Goal: Task Accomplishment & Management: Manage account settings

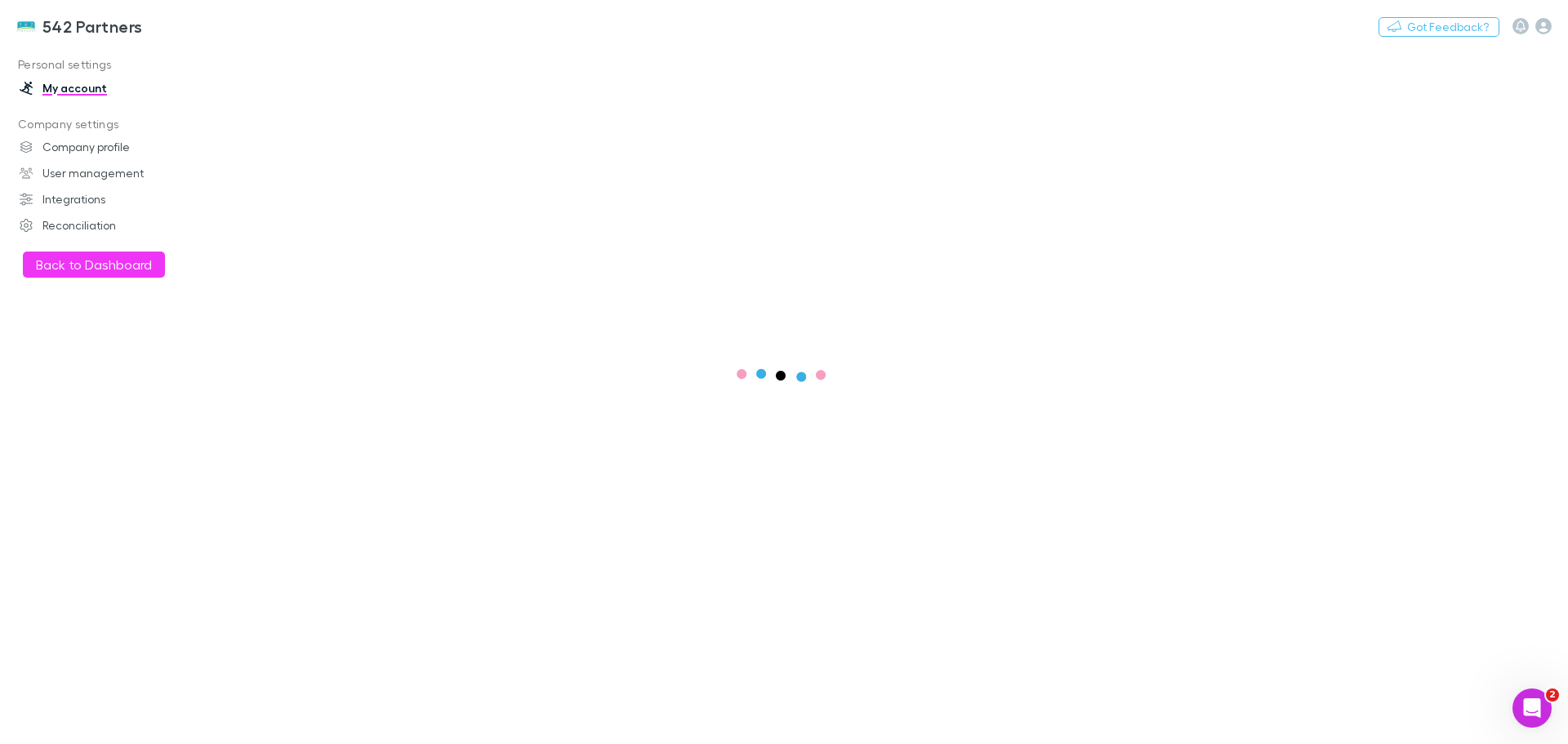
click at [77, 267] on button "Back to Dashboard" at bounding box center [94, 265] width 142 height 27
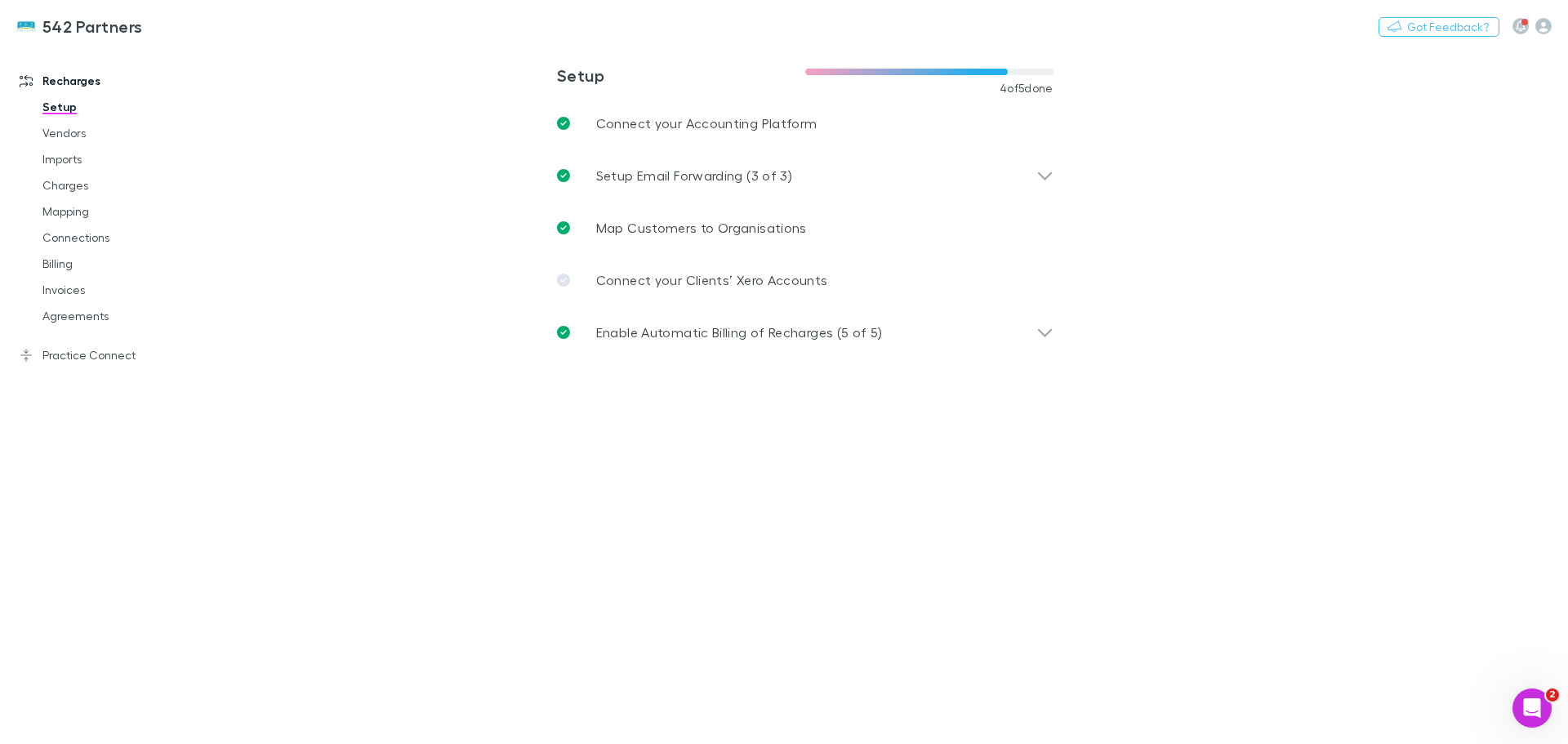
click at [50, 319] on link "Agreements" at bounding box center [124, 316] width 195 height 27
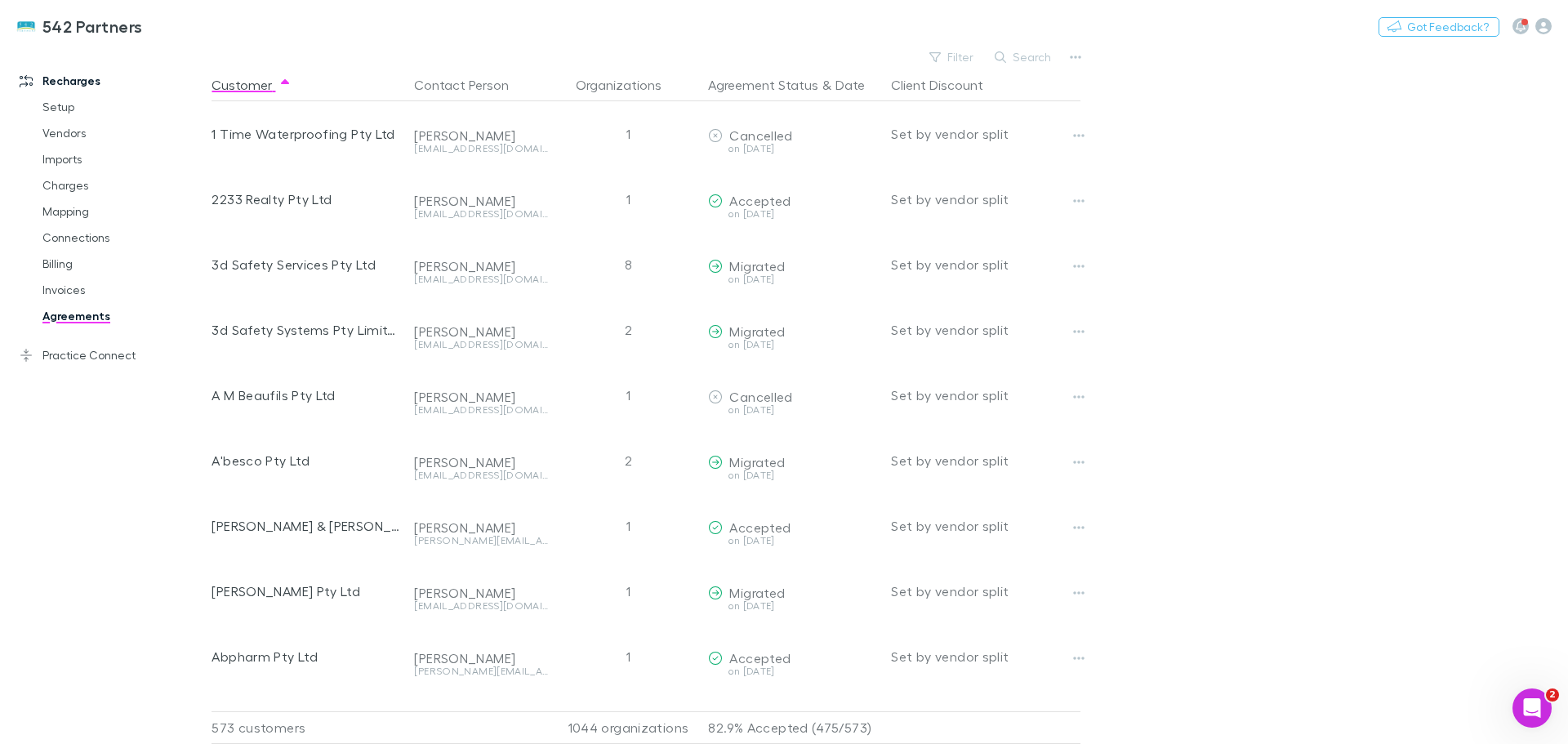
click at [1011, 52] on button "Search" at bounding box center [1023, 57] width 74 height 19
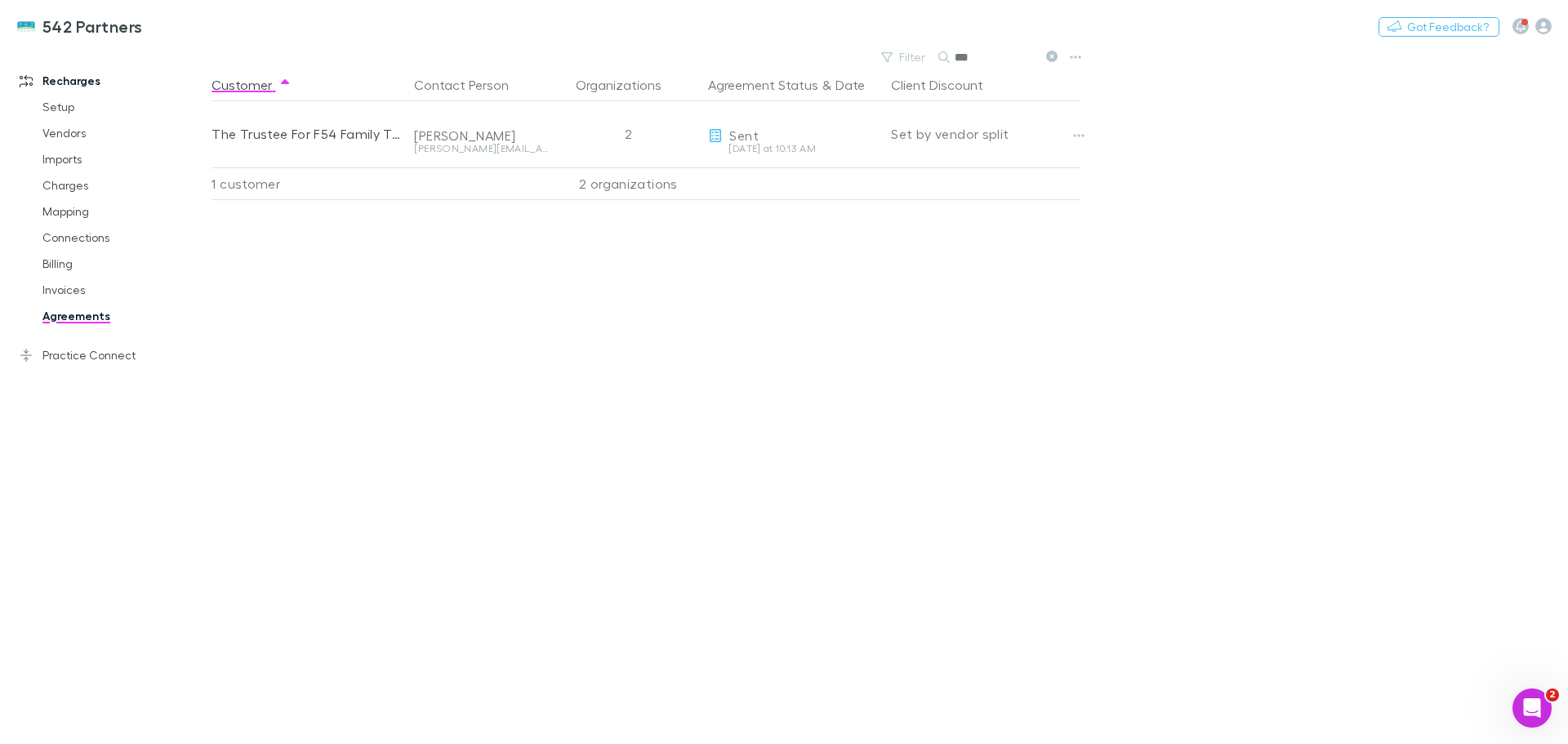
type input "***"
click at [1081, 133] on icon "button" at bounding box center [1078, 136] width 12 height 13
click at [932, 261] on p "Retract agreement" at bounding box center [978, 256] width 225 height 29
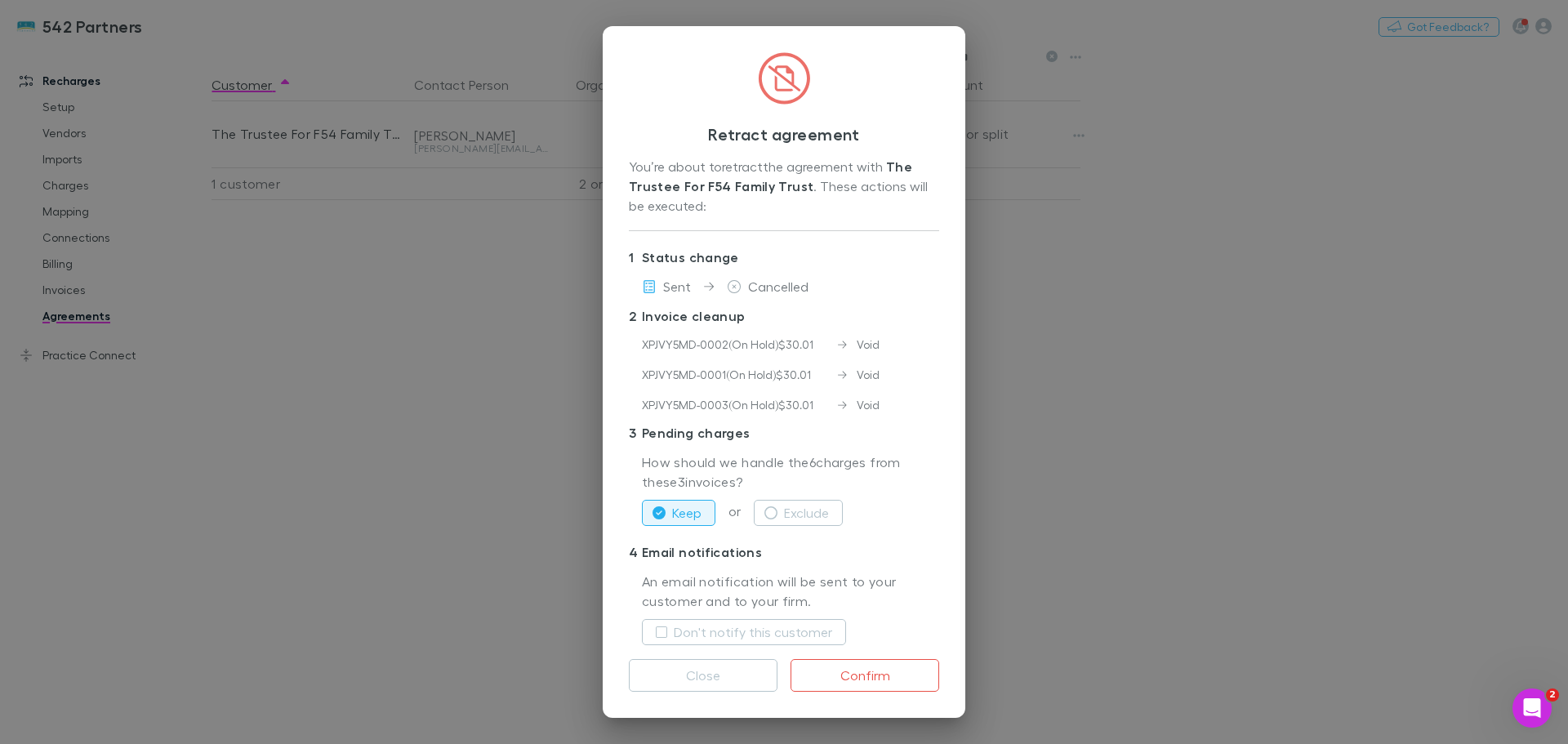
scroll to position [45, 0]
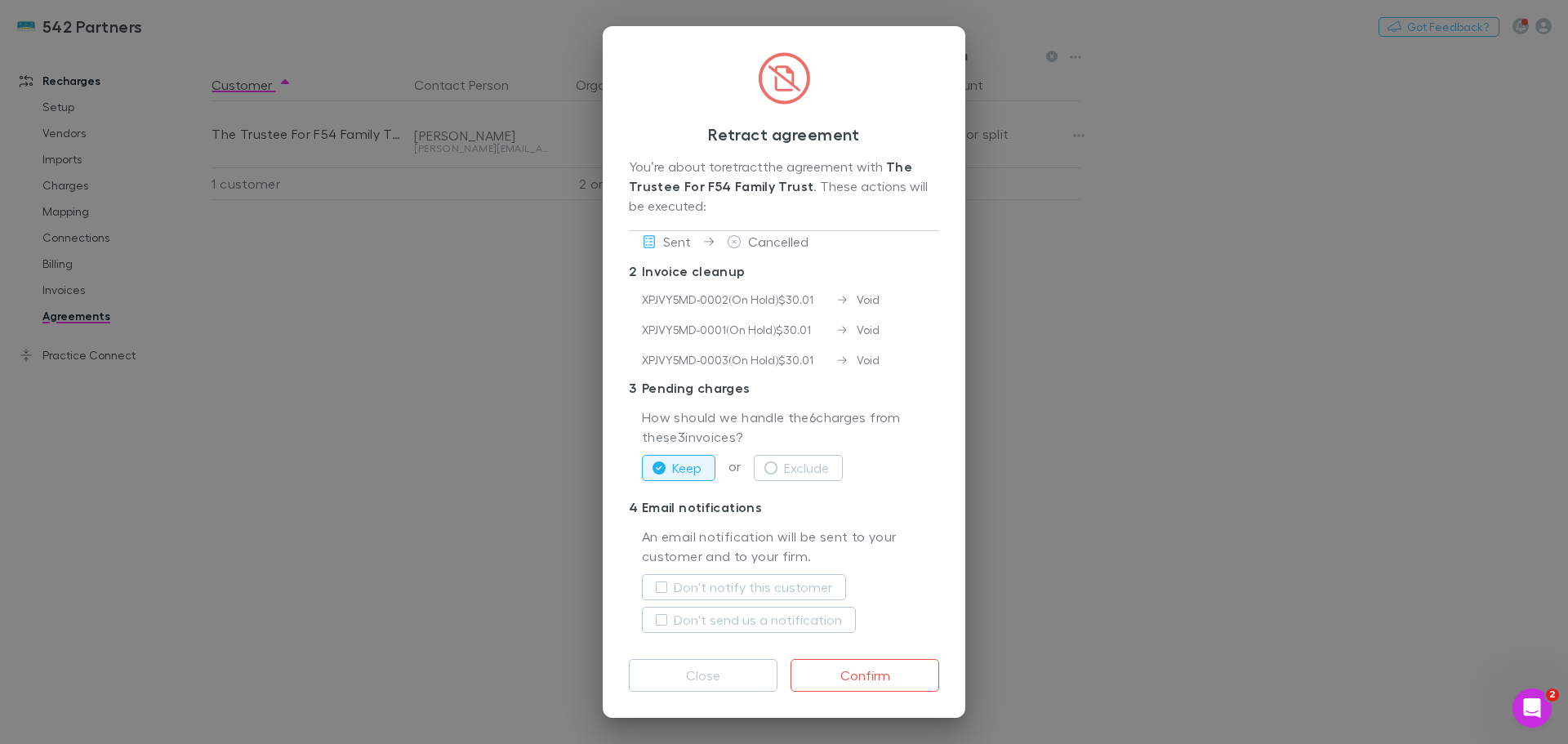
click at [769, 468] on icon "button" at bounding box center [770, 468] width 13 height 13
click at [876, 679] on button "Confirm" at bounding box center [865, 675] width 149 height 33
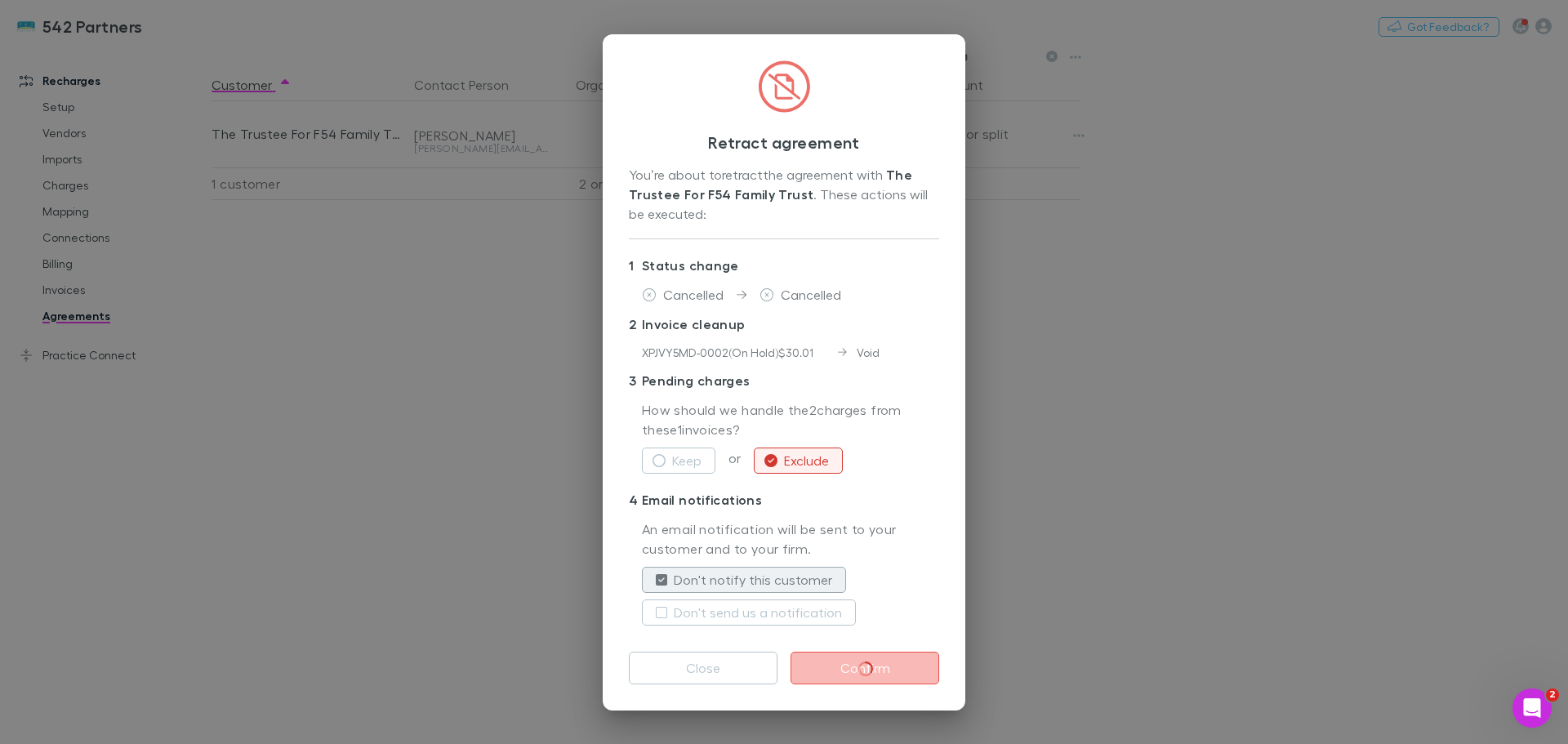
scroll to position [0, 0]
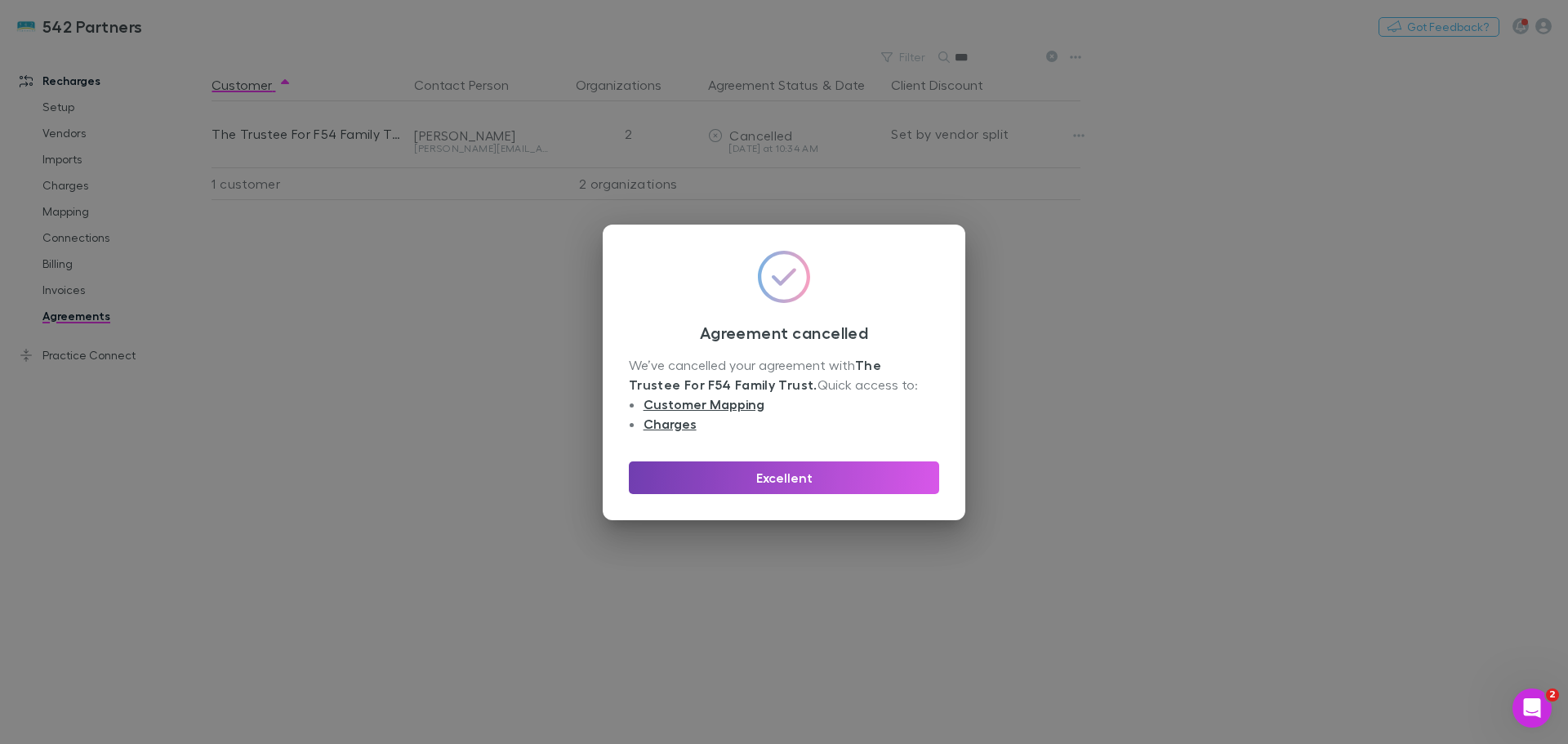
click at [838, 477] on button "Excellent" at bounding box center [784, 477] width 310 height 33
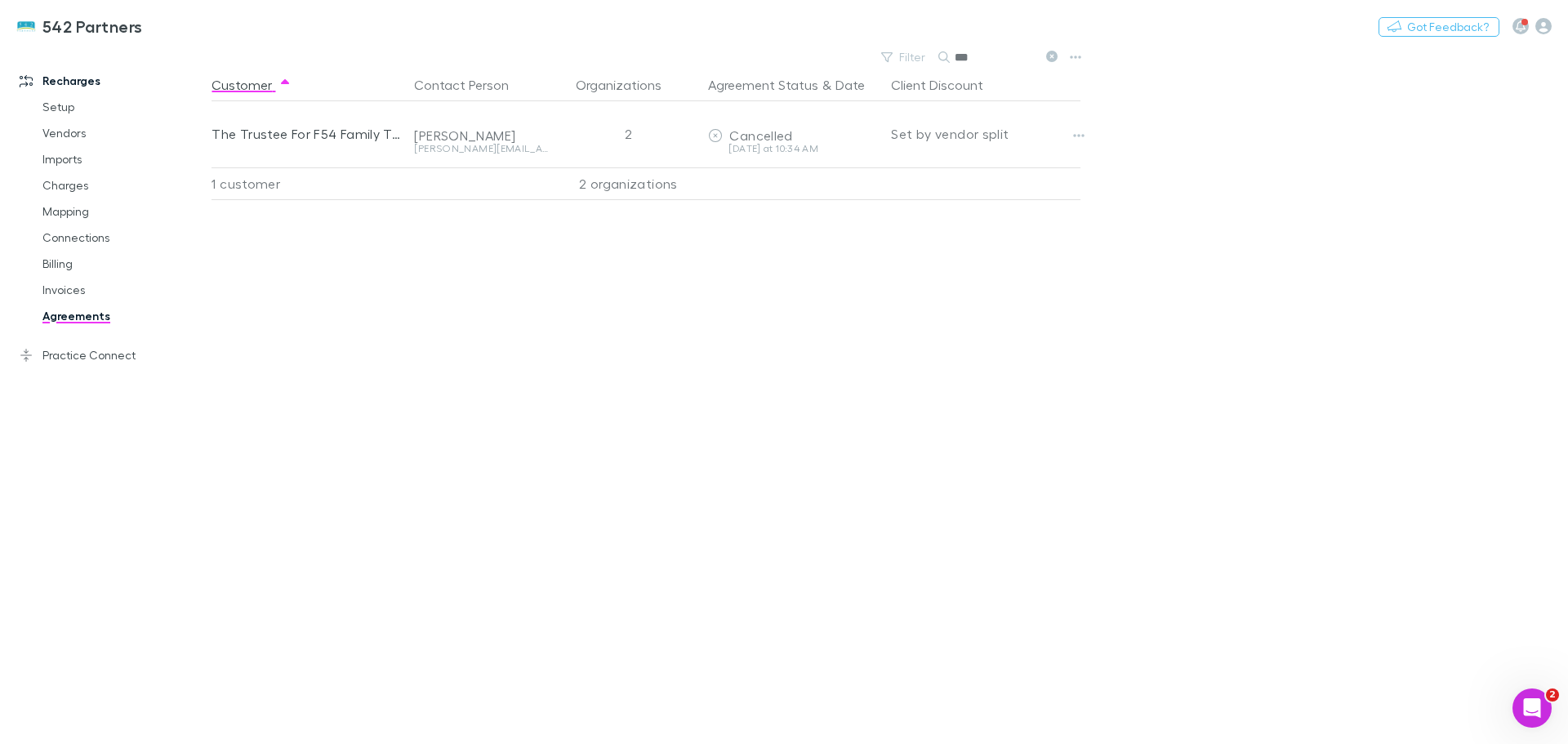
click at [65, 187] on link "Charges" at bounding box center [124, 186] width 195 height 27
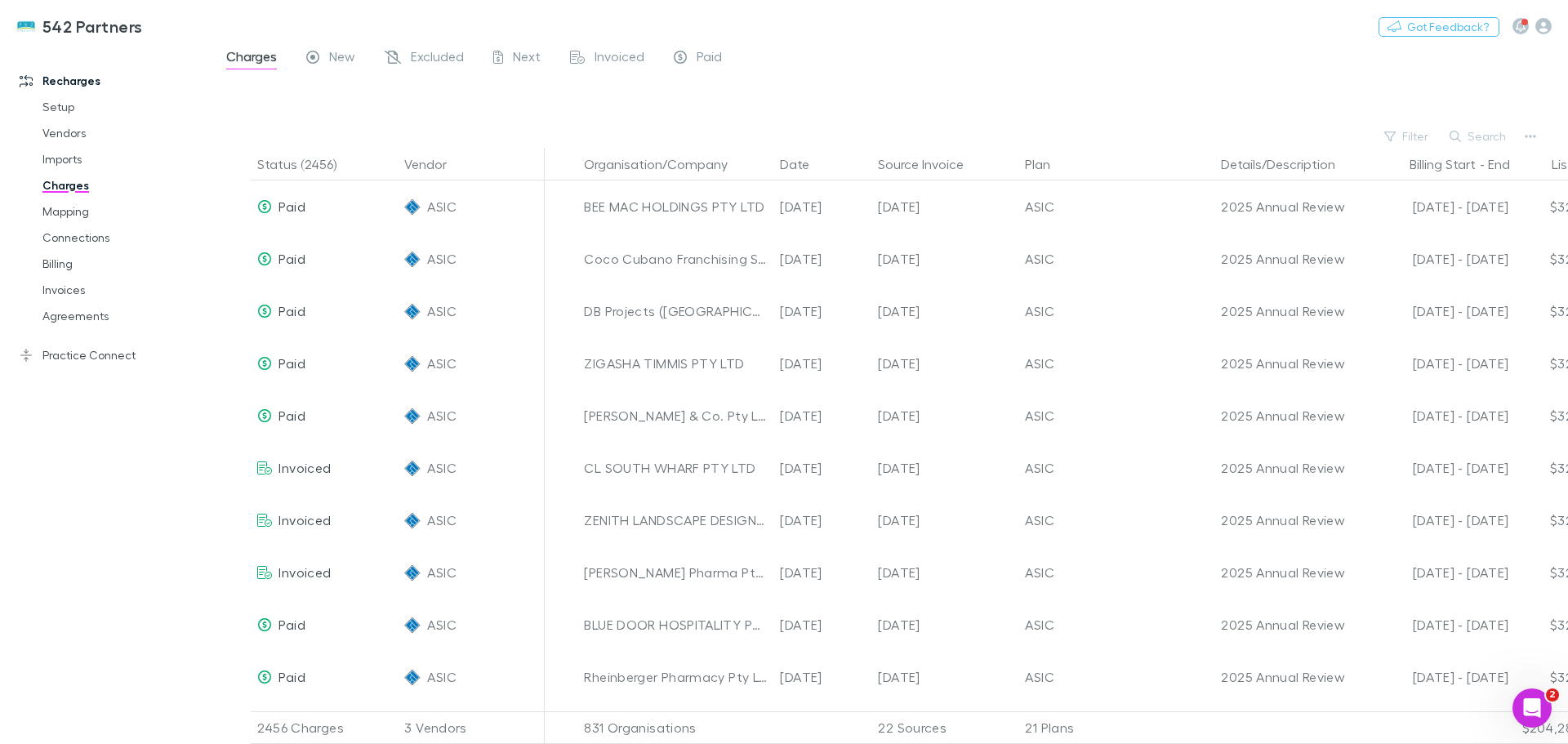
click at [1477, 131] on button "Search" at bounding box center [1479, 136] width 74 height 19
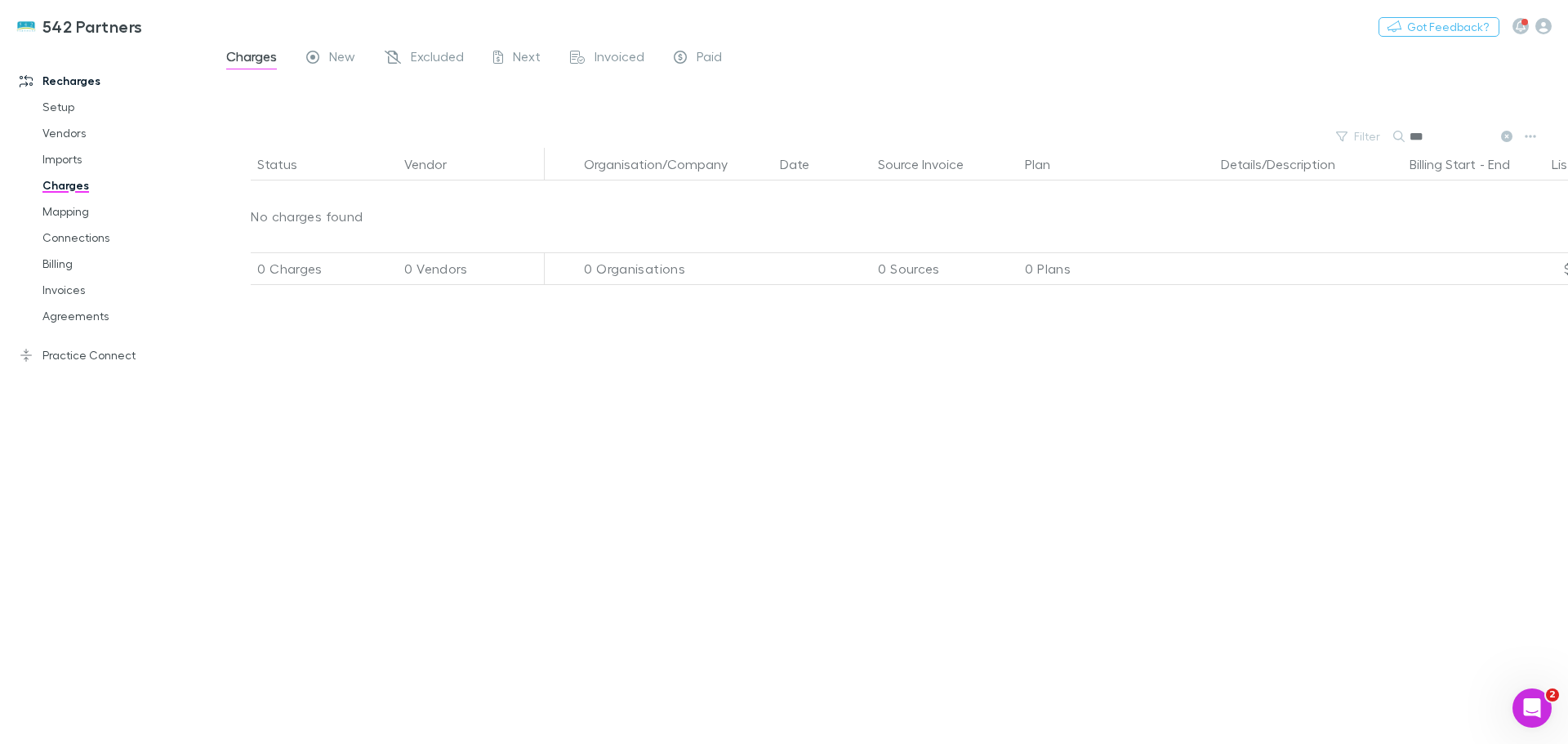
type input "***"
click at [51, 270] on link "Billing" at bounding box center [124, 264] width 195 height 27
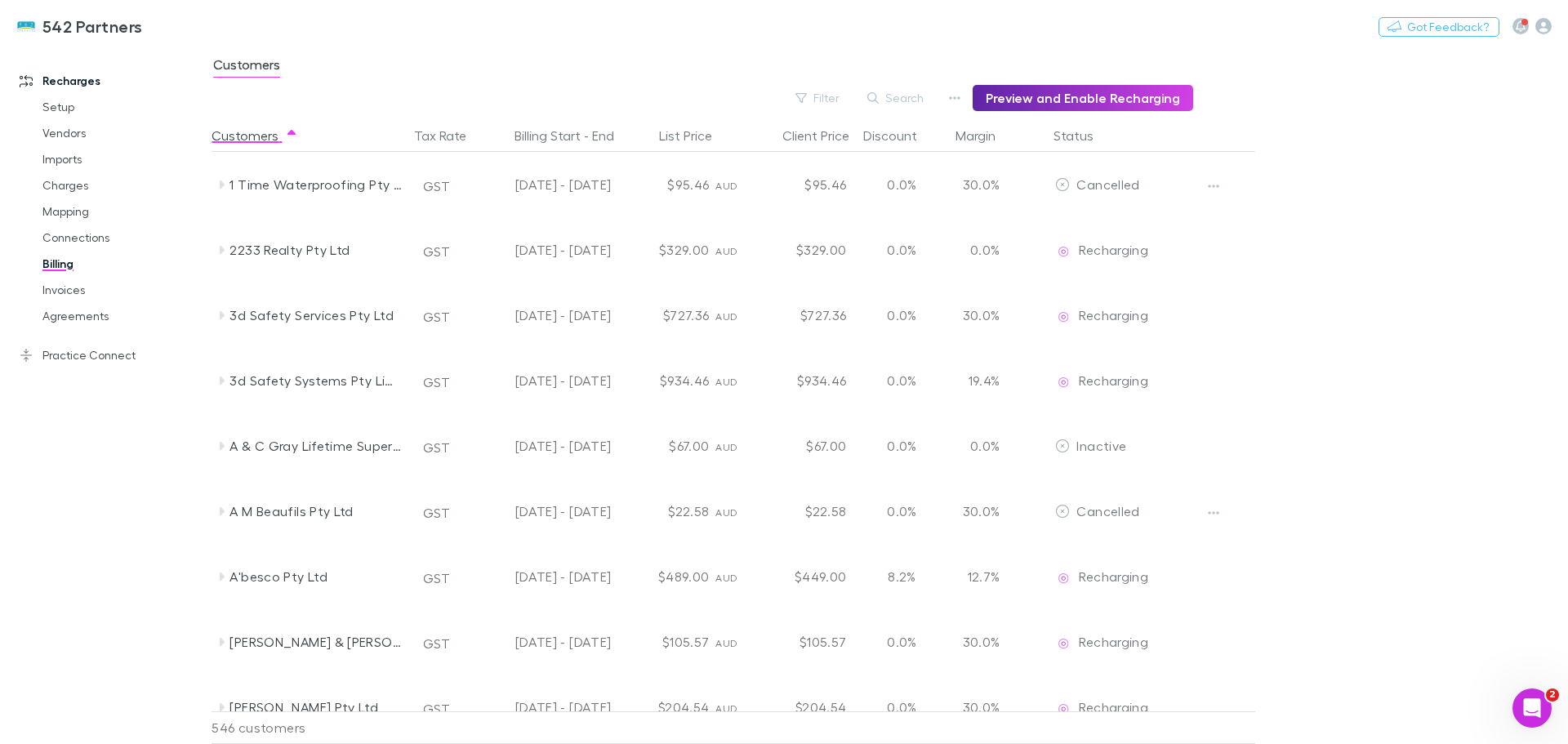
click at [933, 95] on button "Search" at bounding box center [896, 98] width 74 height 19
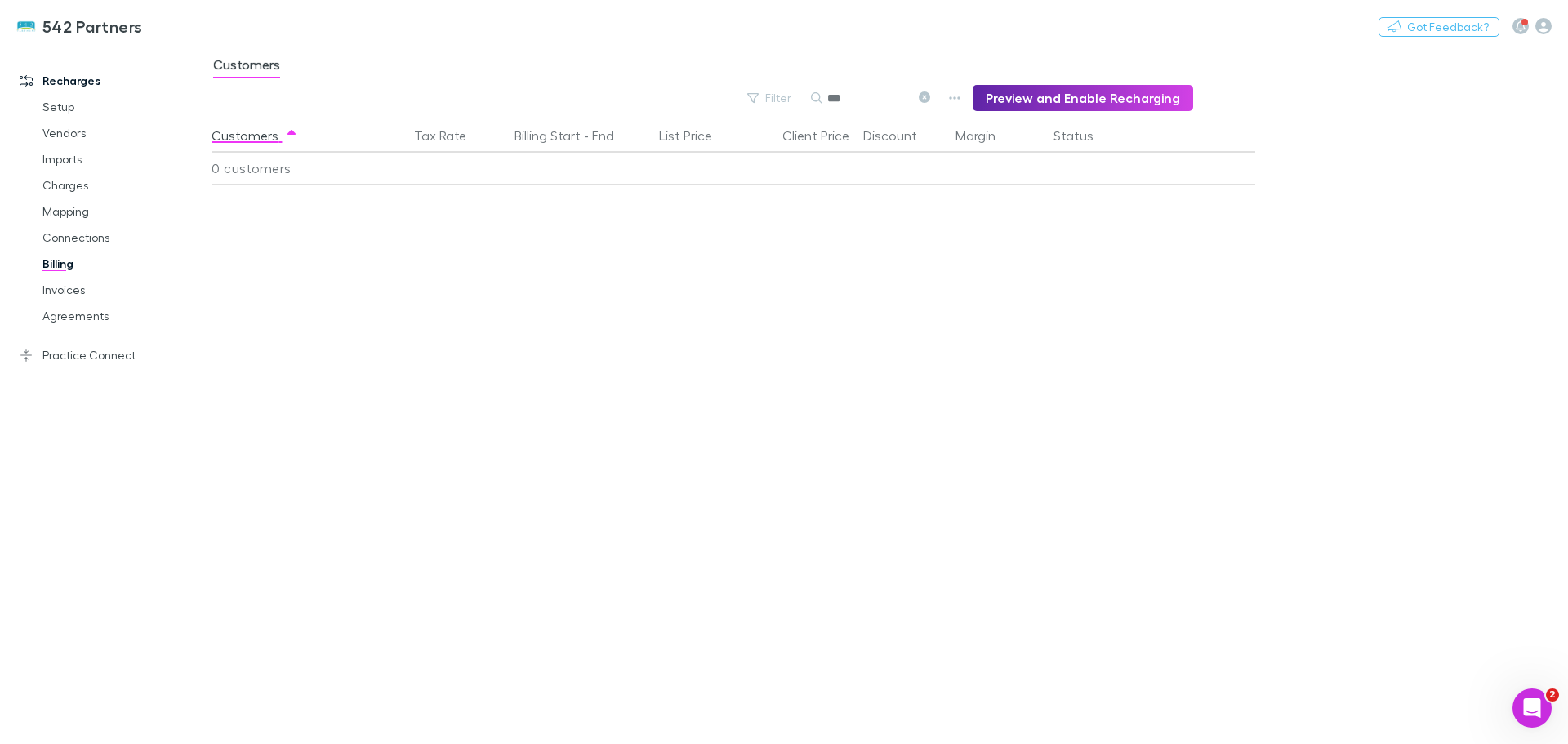
type input "***"
click at [41, 216] on link "Mapping" at bounding box center [124, 212] width 195 height 27
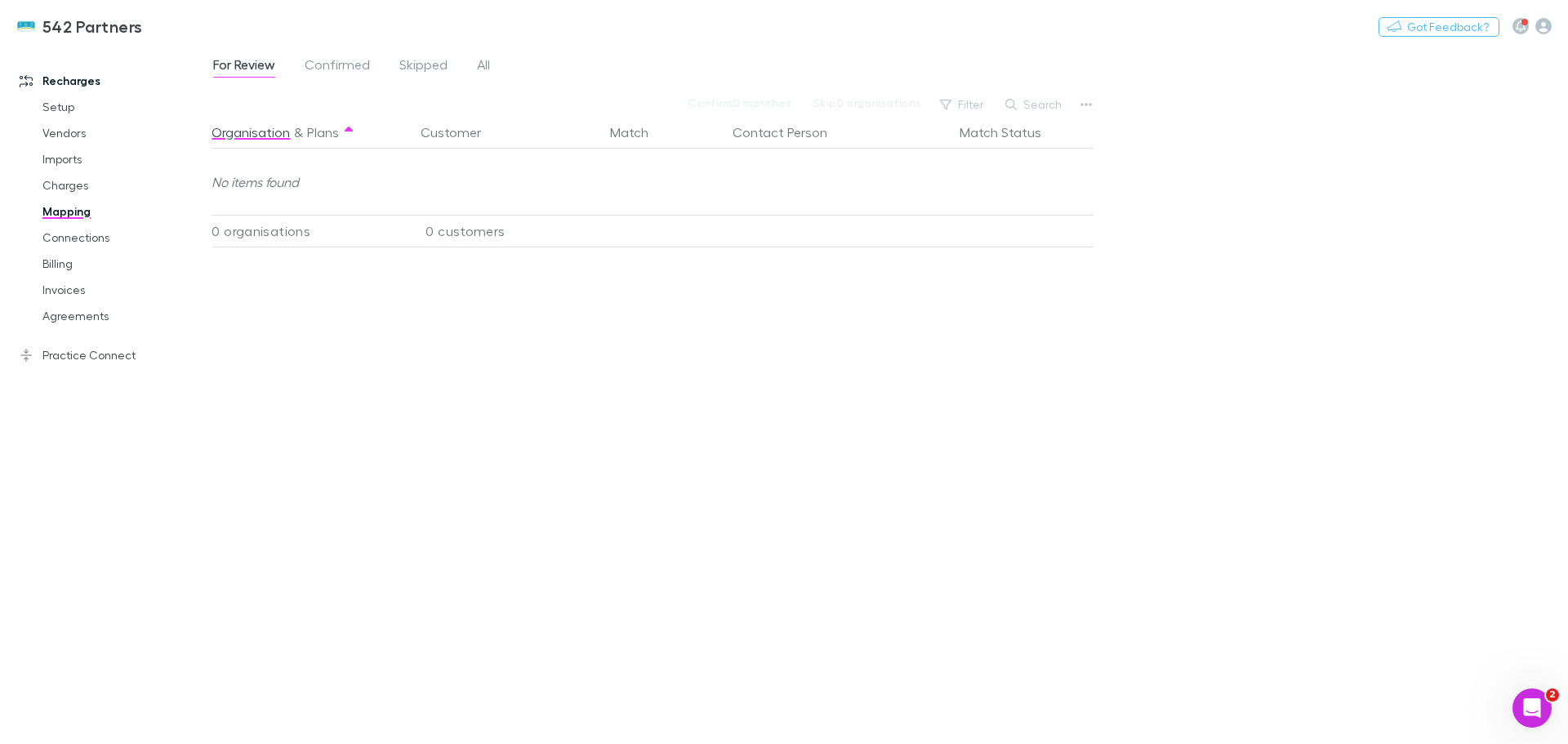
click at [483, 64] on span "All" at bounding box center [483, 67] width 13 height 21
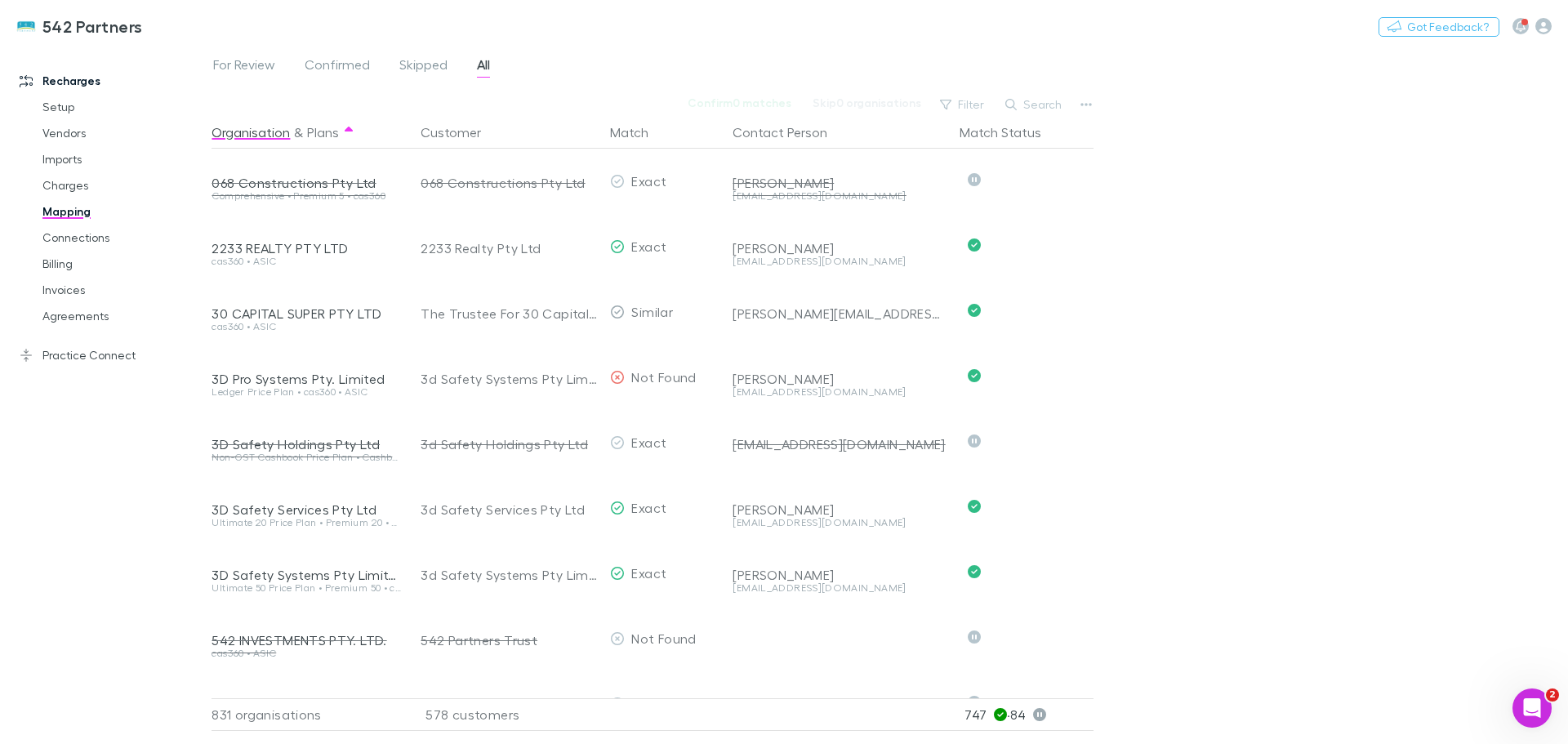
click at [1047, 96] on button "Search" at bounding box center [1034, 105] width 74 height 19
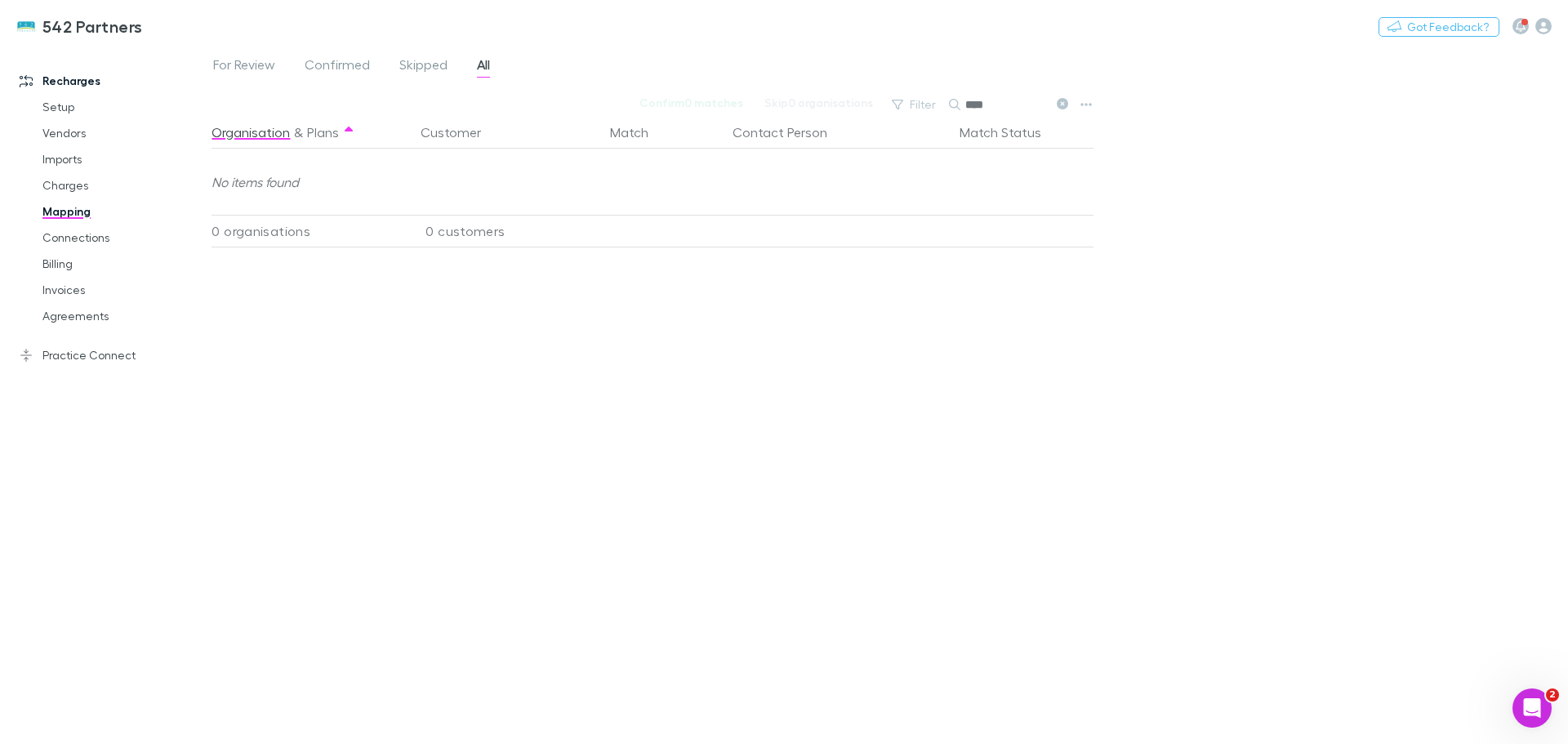
type input "****"
click at [1542, 23] on icon "button" at bounding box center [1543, 26] width 16 height 16
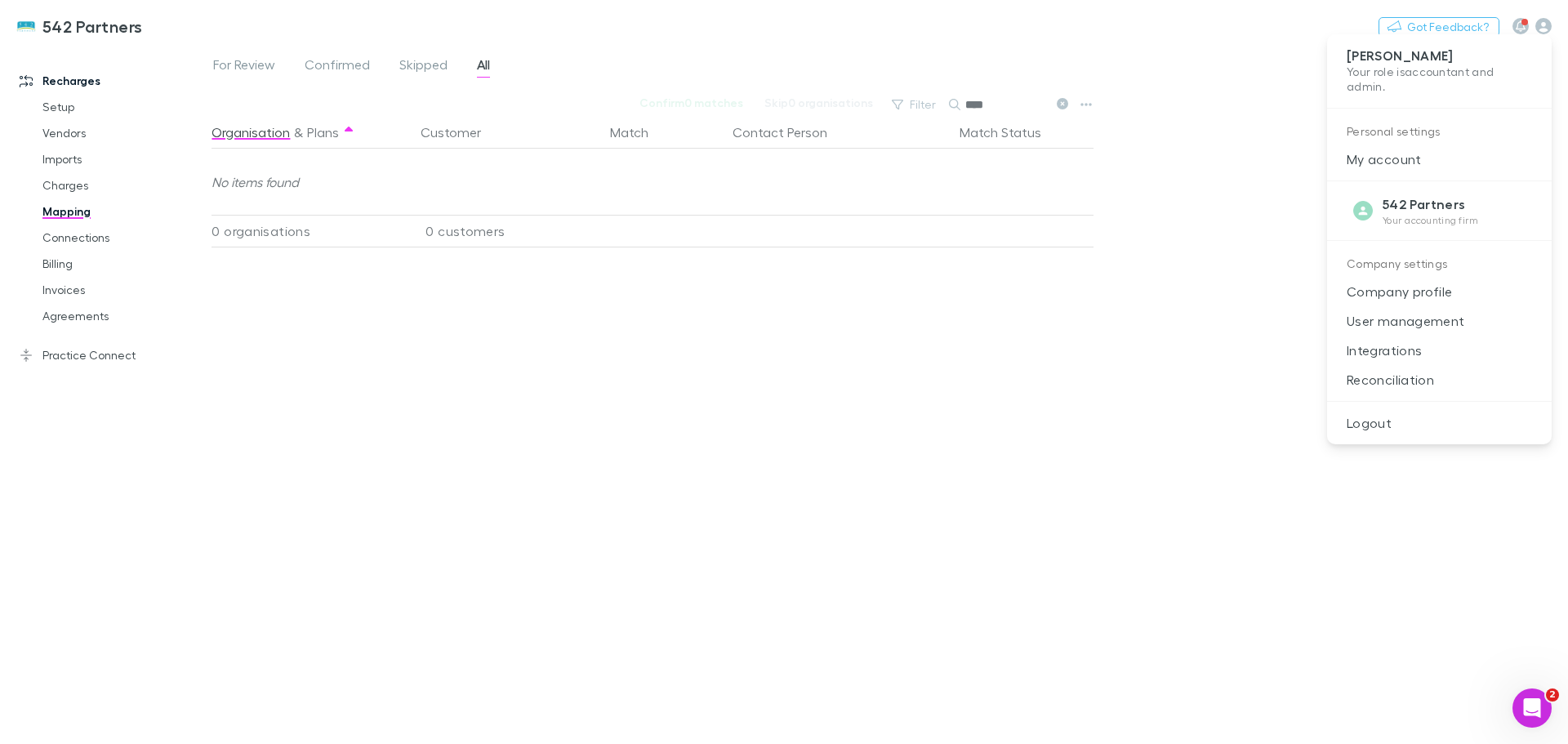
click at [1384, 351] on p "Integrations" at bounding box center [1440, 350] width 225 height 29
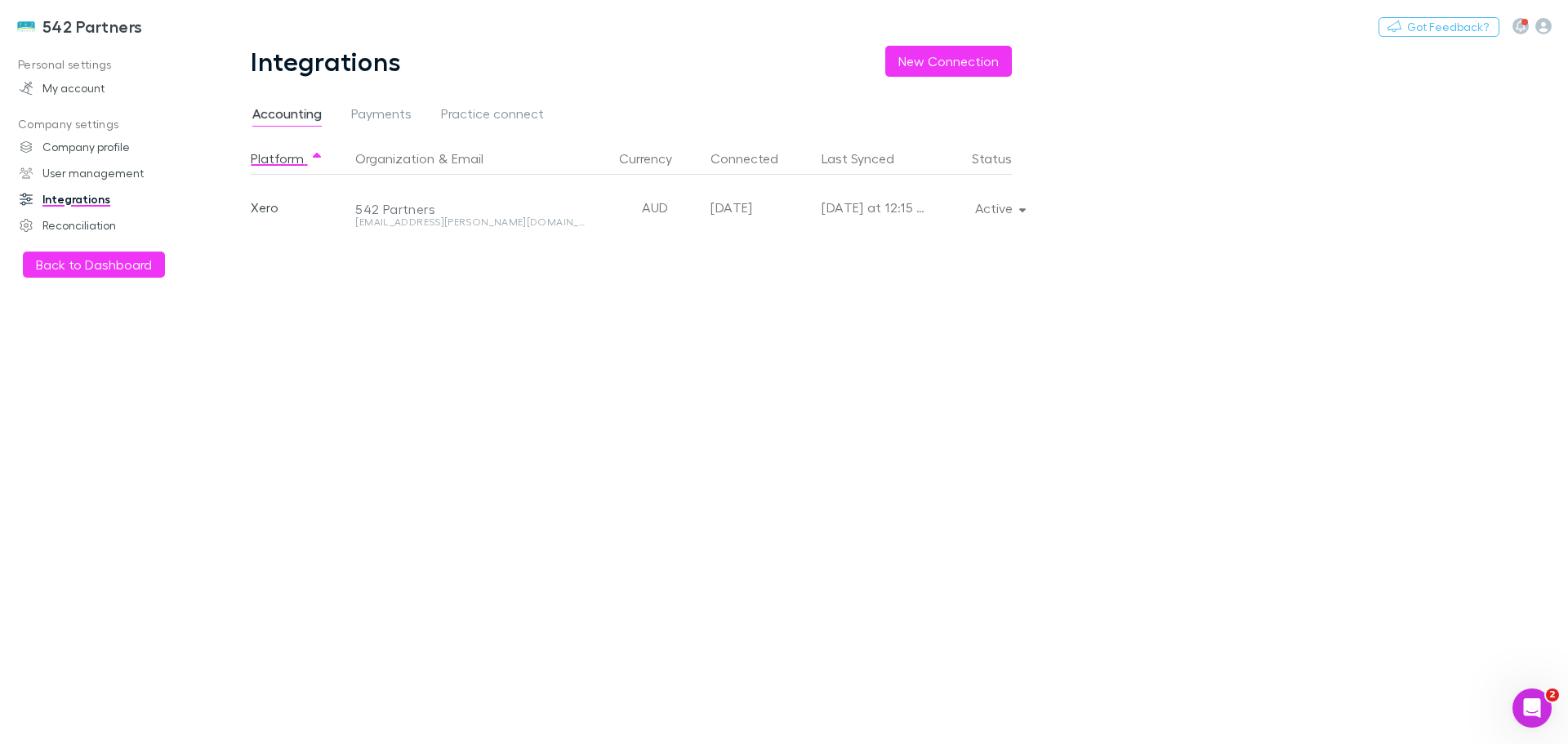
click at [1025, 208] on icon "button" at bounding box center [1023, 208] width 7 height 12
click at [888, 239] on p "Re-sync now" at bounding box center [923, 240] width 225 height 29
